Goal: Ask a question

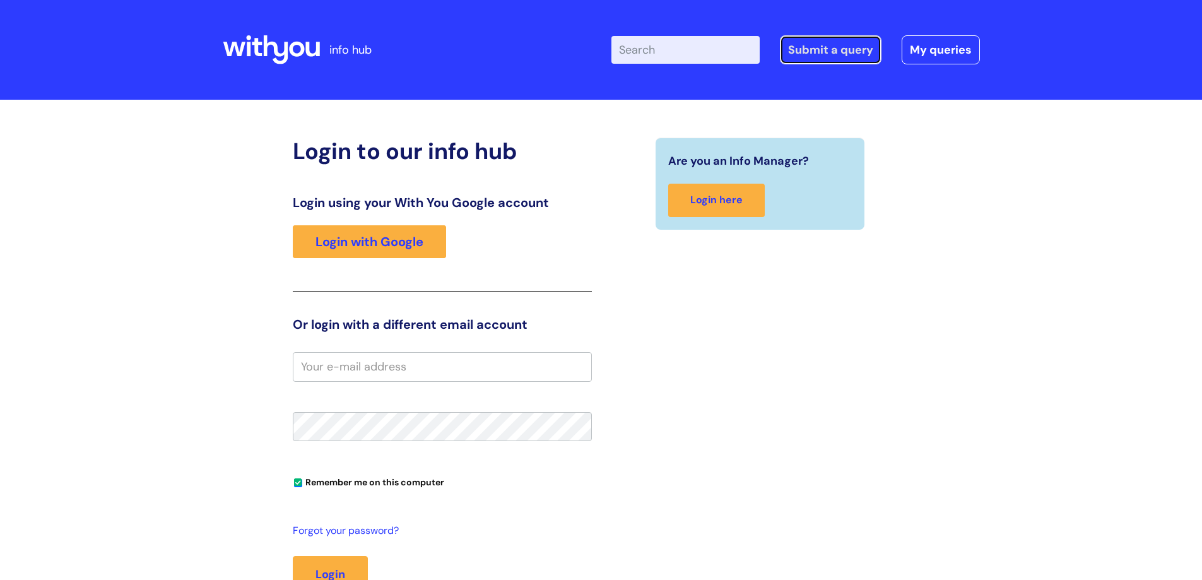
click at [839, 54] on link "Submit a query" at bounding box center [831, 49] width 102 height 29
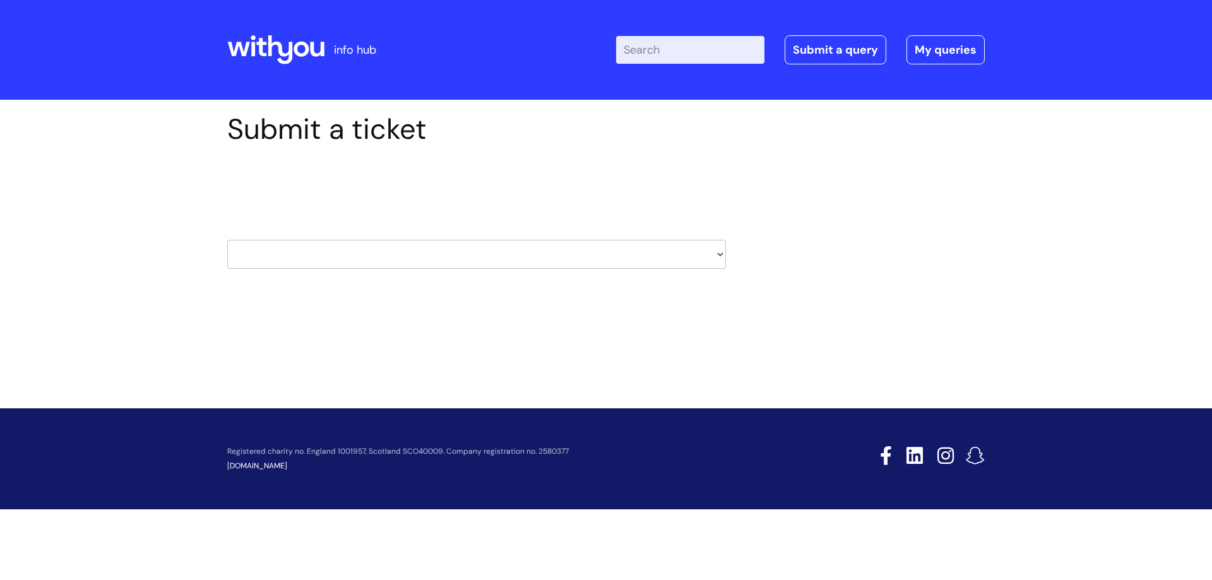
click at [696, 252] on select "HR / People IT and Support Clinical Drug Alerts Finance Accounts Data Support T…" at bounding box center [476, 254] width 499 height 29
click at [976, 205] on div "Submit a ticket Select issue type HR / People IT and Support Clinical Drug Aler…" at bounding box center [606, 210] width 776 height 196
